Goal: Use online tool/utility: Utilize a website feature to perform a specific function

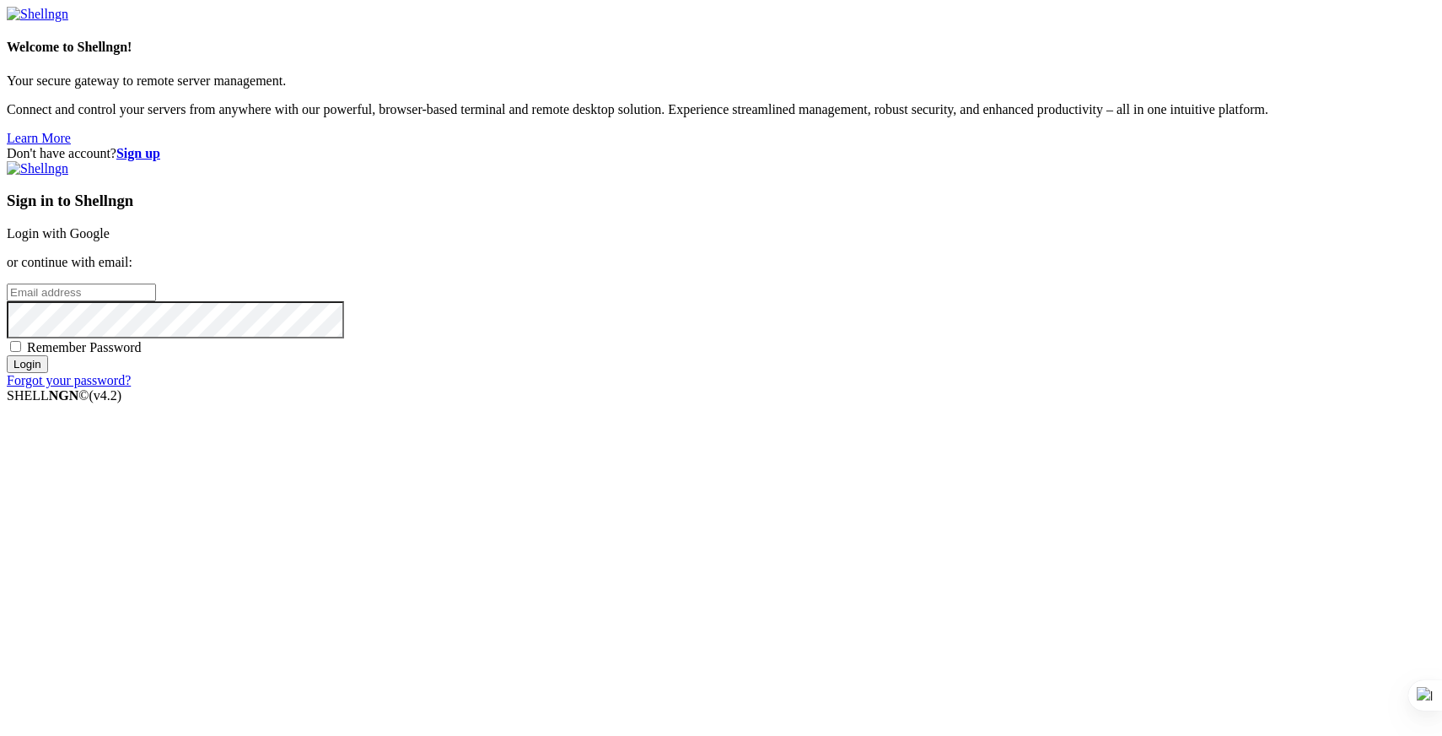
type input "[PERSON_NAME][EMAIL_ADDRESS][DOMAIN_NAME]"
click at [48, 373] on input "Login" at bounding box center [27, 364] width 41 height 18
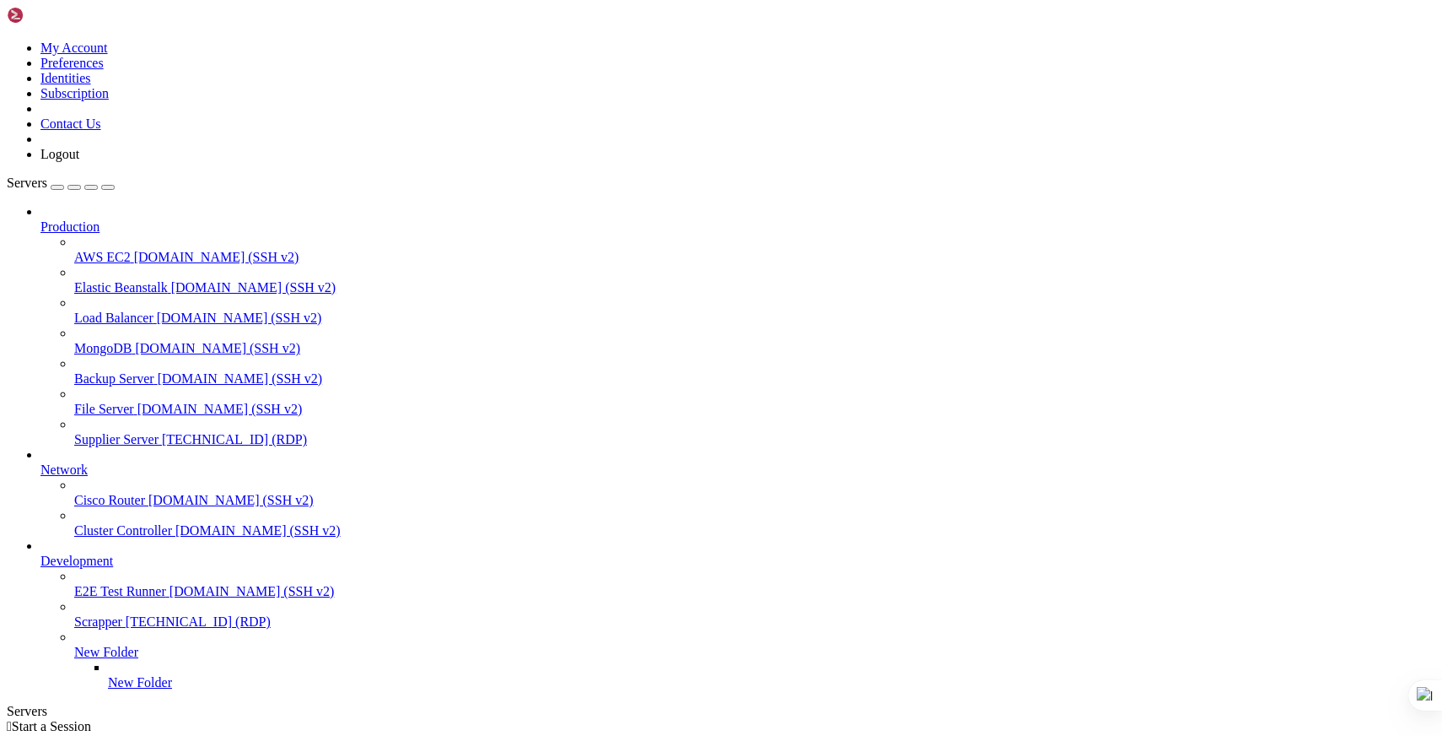
click at [133, 432] on span "Supplier Server" at bounding box center [116, 439] width 84 height 14
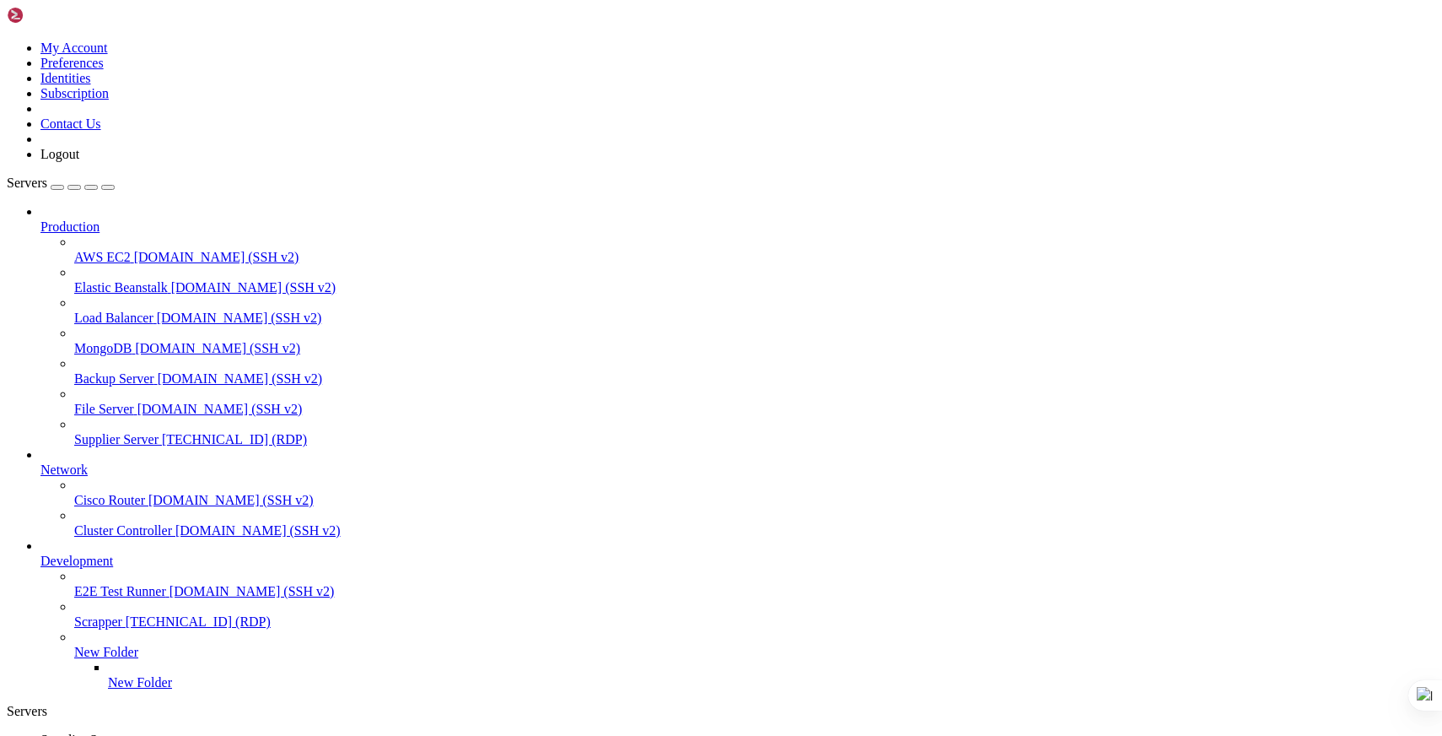
click at [162, 432] on span "[TECHNICAL_ID] (RDP)" at bounding box center [234, 439] width 145 height 14
